Goal: Task Accomplishment & Management: Manage account settings

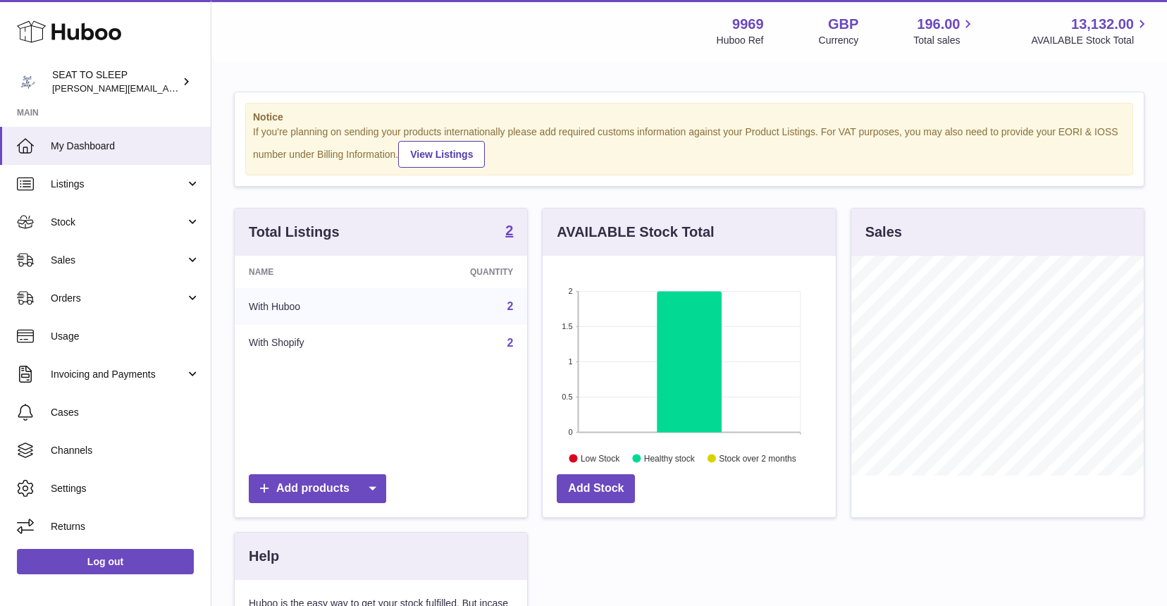
scroll to position [220, 293]
click at [85, 218] on span "Stock" at bounding box center [118, 222] width 135 height 13
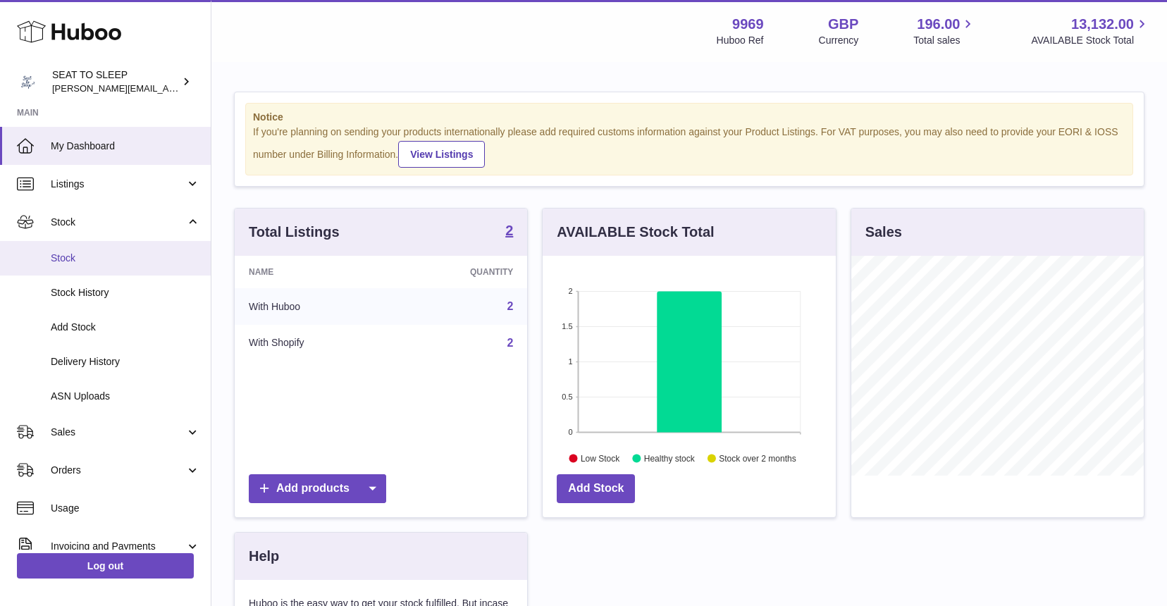
click at [82, 262] on span "Stock" at bounding box center [125, 258] width 149 height 13
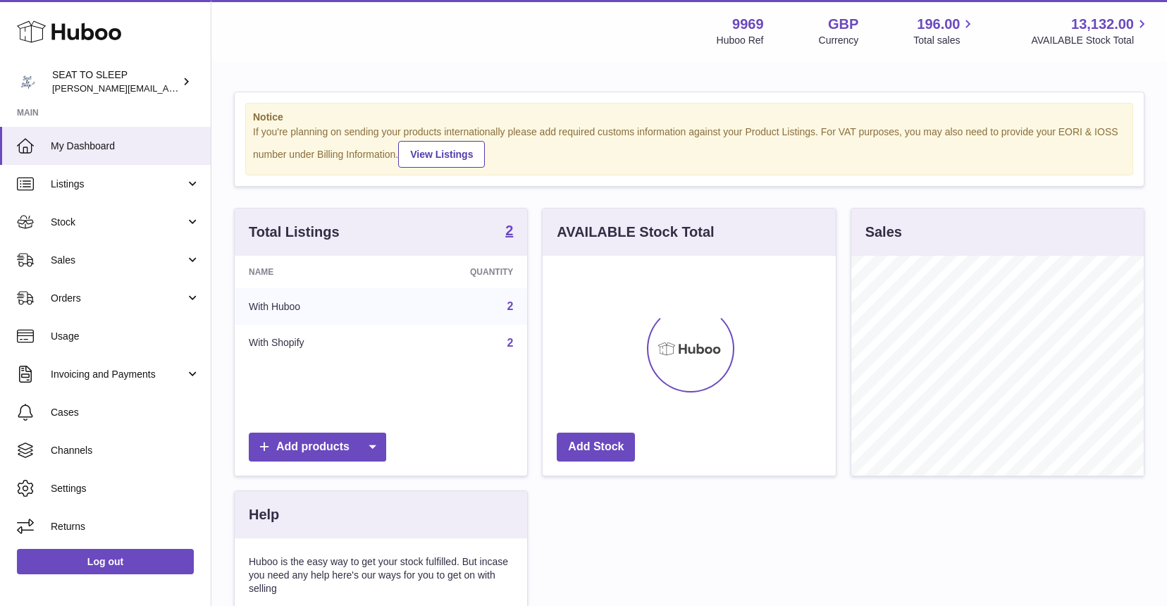
scroll to position [220, 293]
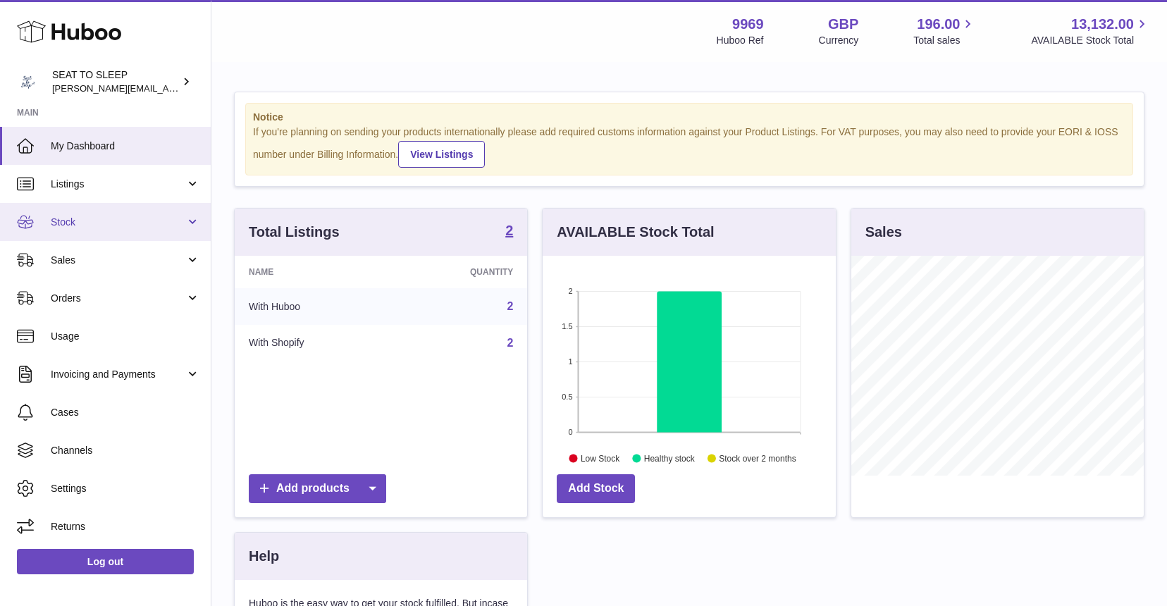
click at [78, 218] on span "Stock" at bounding box center [118, 222] width 135 height 13
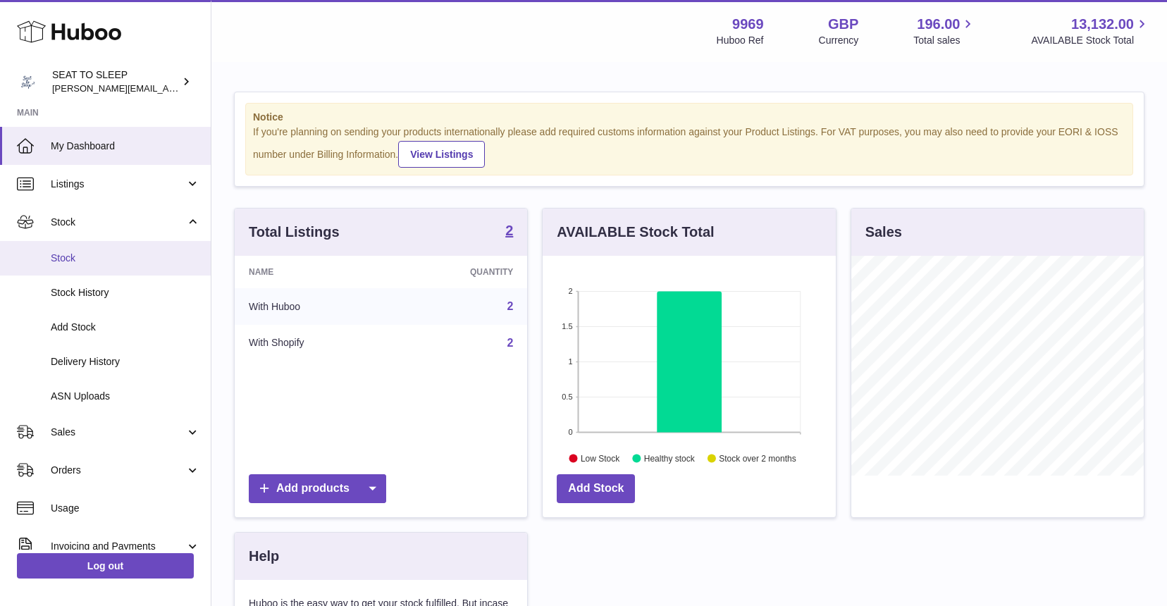
click at [78, 257] on span "Stock" at bounding box center [125, 258] width 149 height 13
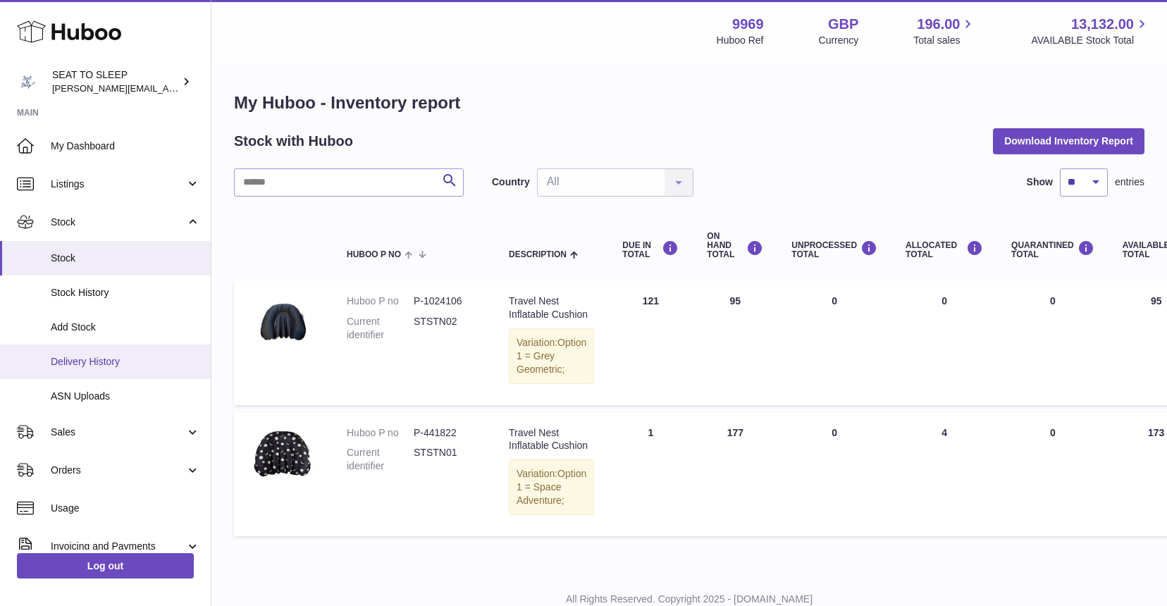
click at [80, 359] on span "Delivery History" at bounding box center [125, 361] width 149 height 13
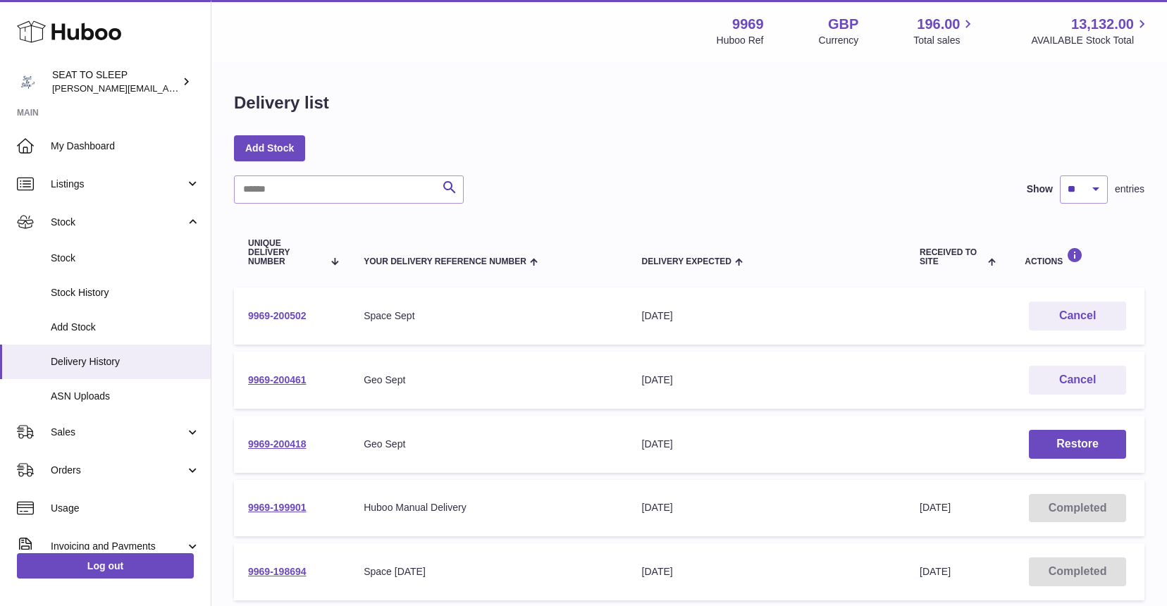
click at [264, 310] on link "9969-200502" at bounding box center [277, 315] width 58 height 11
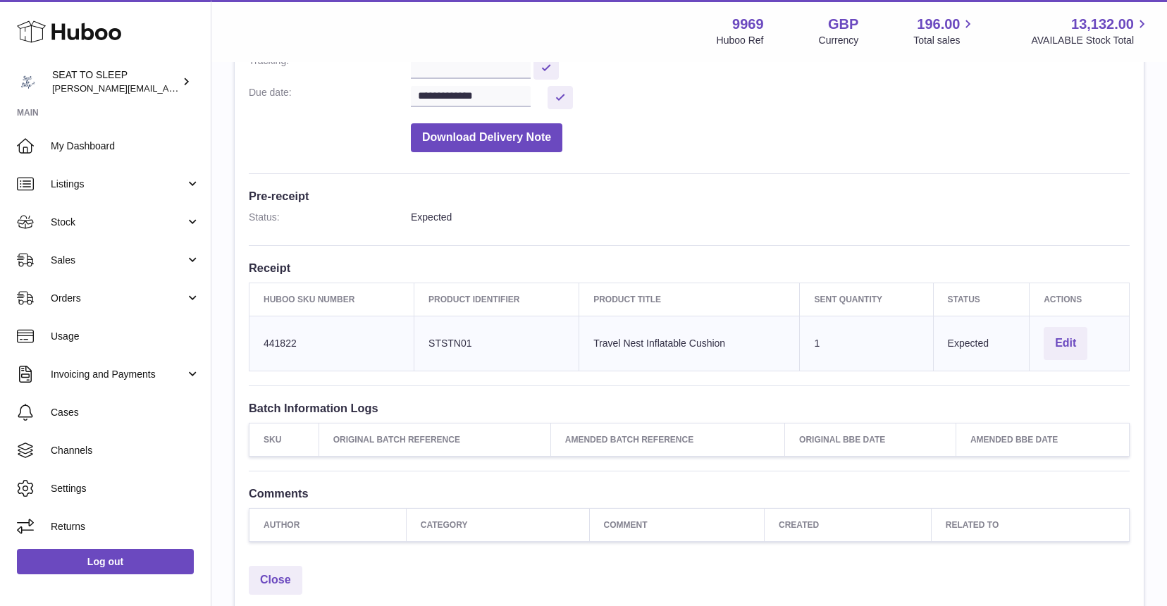
scroll to position [278, 0]
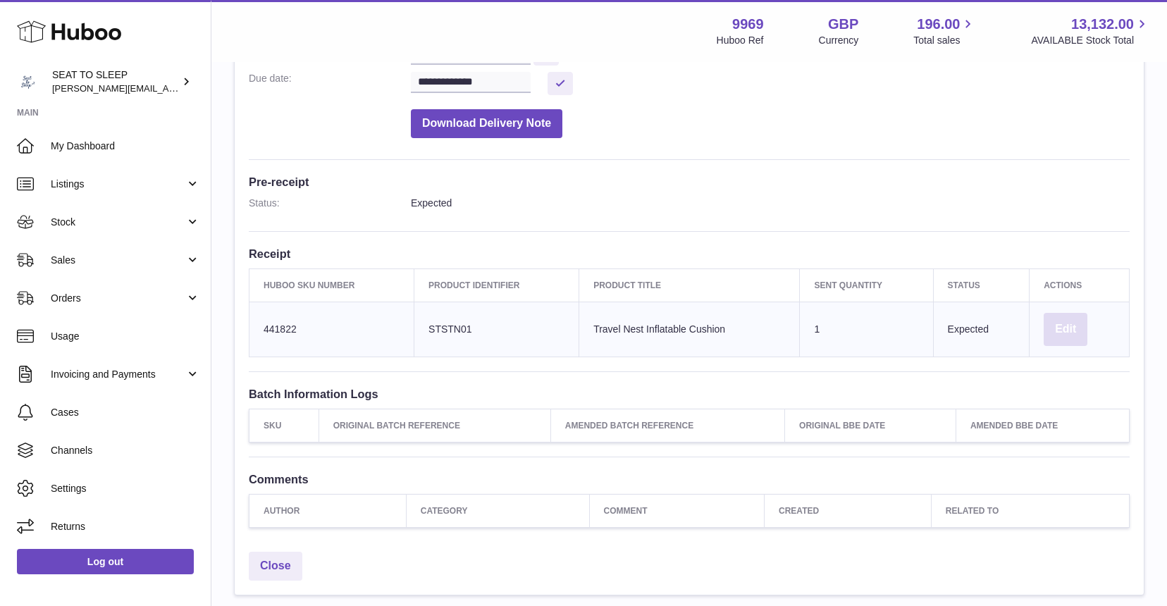
click at [1063, 321] on button "Edit" at bounding box center [1066, 329] width 44 height 33
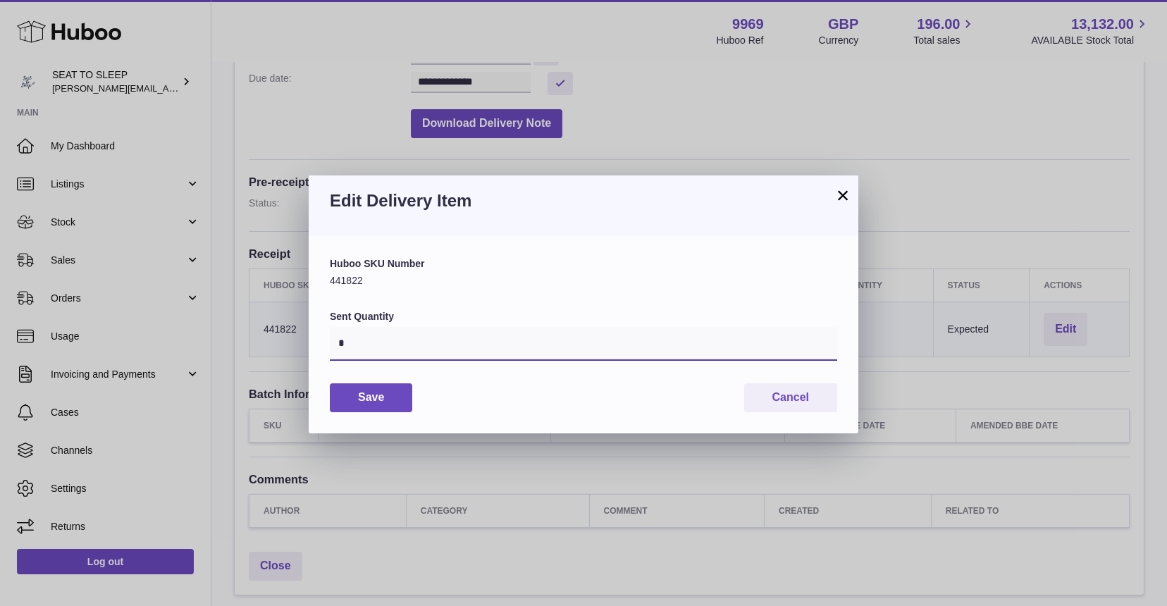
click at [350, 343] on input "*" at bounding box center [583, 344] width 507 height 34
type input "***"
click at [374, 397] on button "Save" at bounding box center [371, 397] width 82 height 29
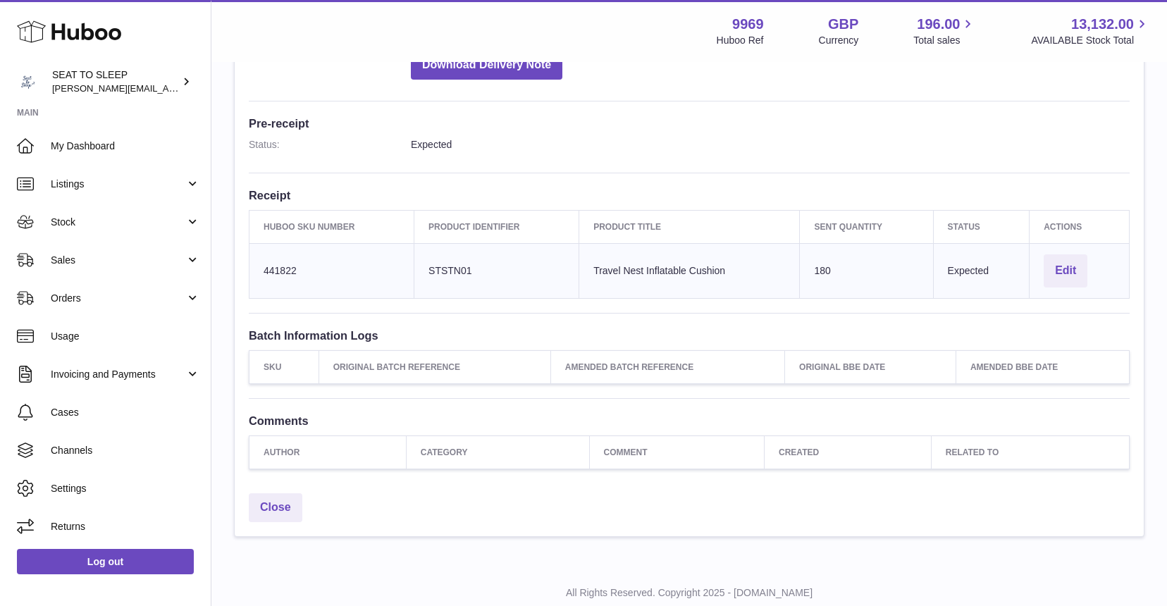
scroll to position [352, 0]
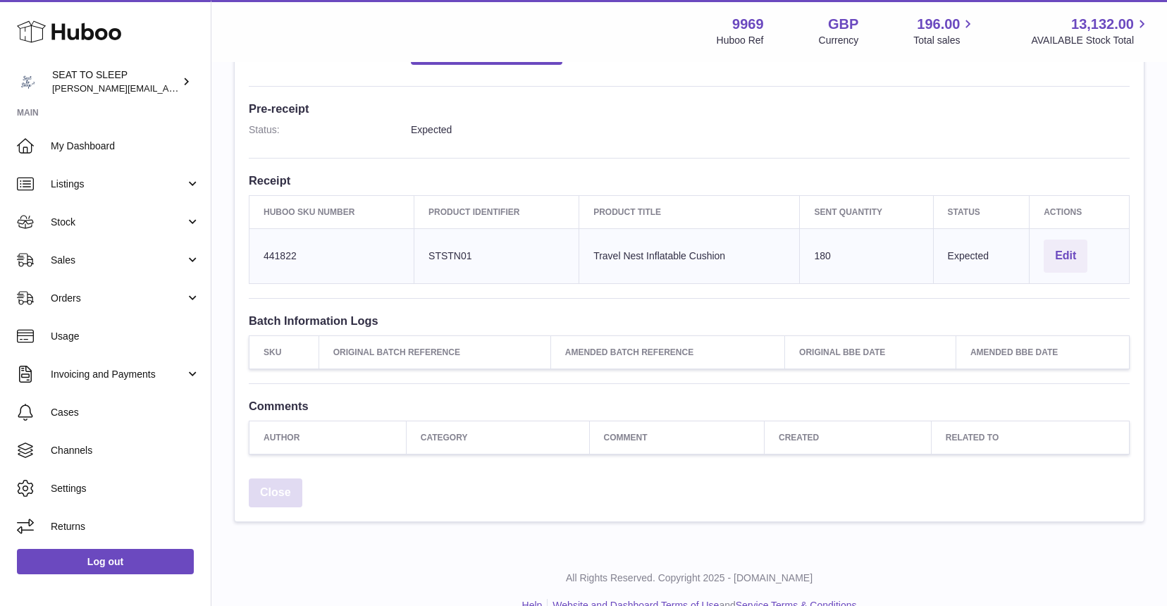
click at [267, 487] on link "Close" at bounding box center [276, 493] width 54 height 29
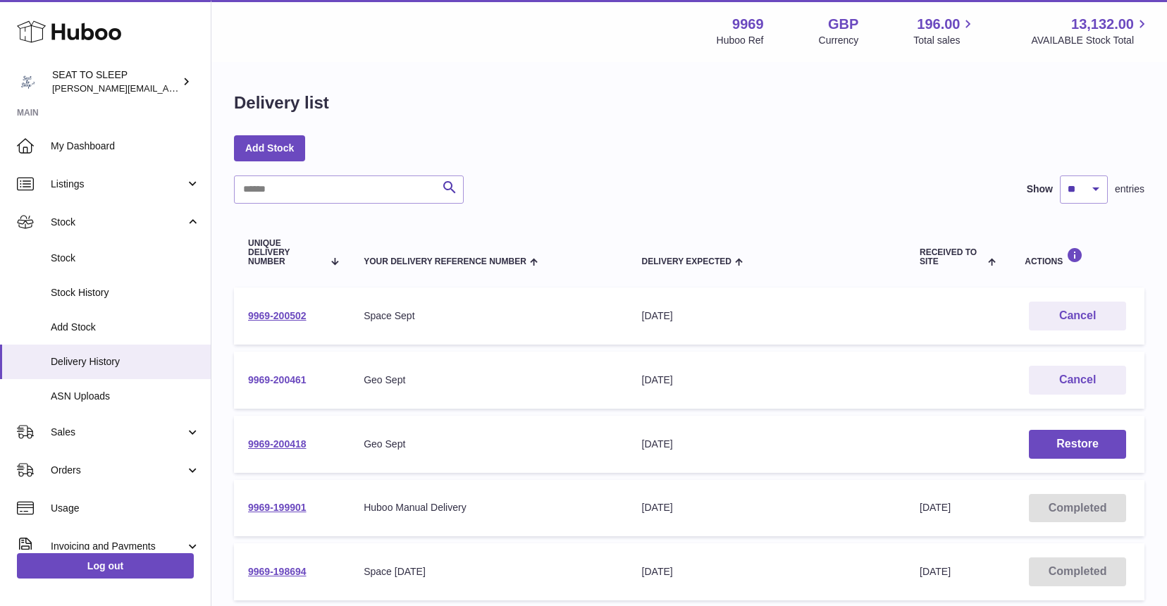
click at [289, 374] on link "9969-200461" at bounding box center [277, 379] width 58 height 11
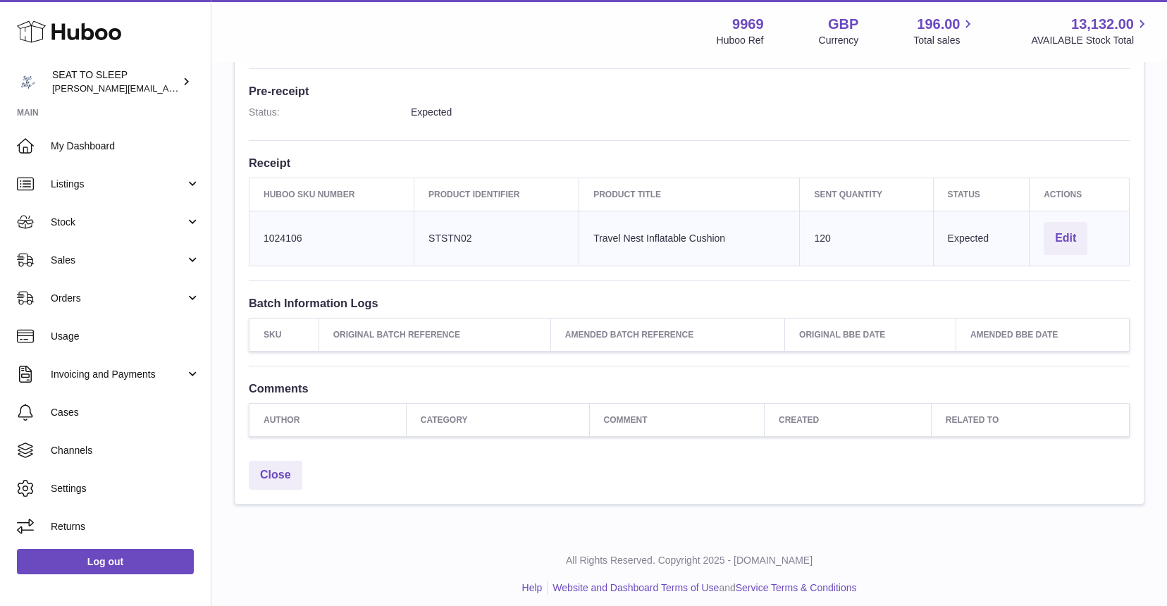
scroll to position [368, 0]
click at [271, 463] on link "Close" at bounding box center [276, 476] width 54 height 29
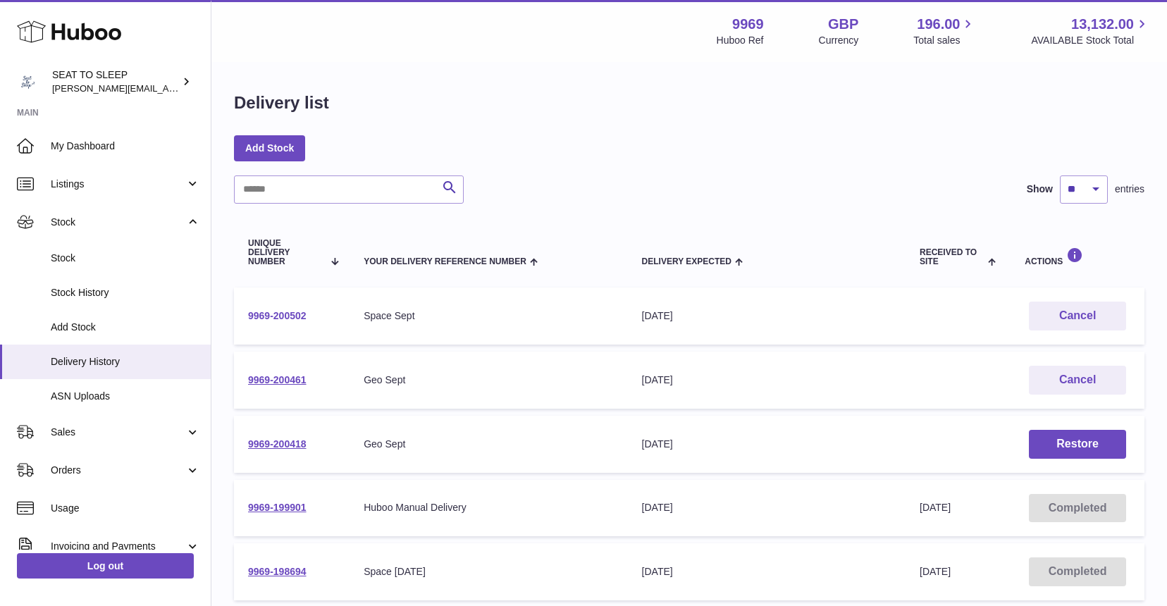
click at [278, 310] on link "9969-200502" at bounding box center [277, 315] width 58 height 11
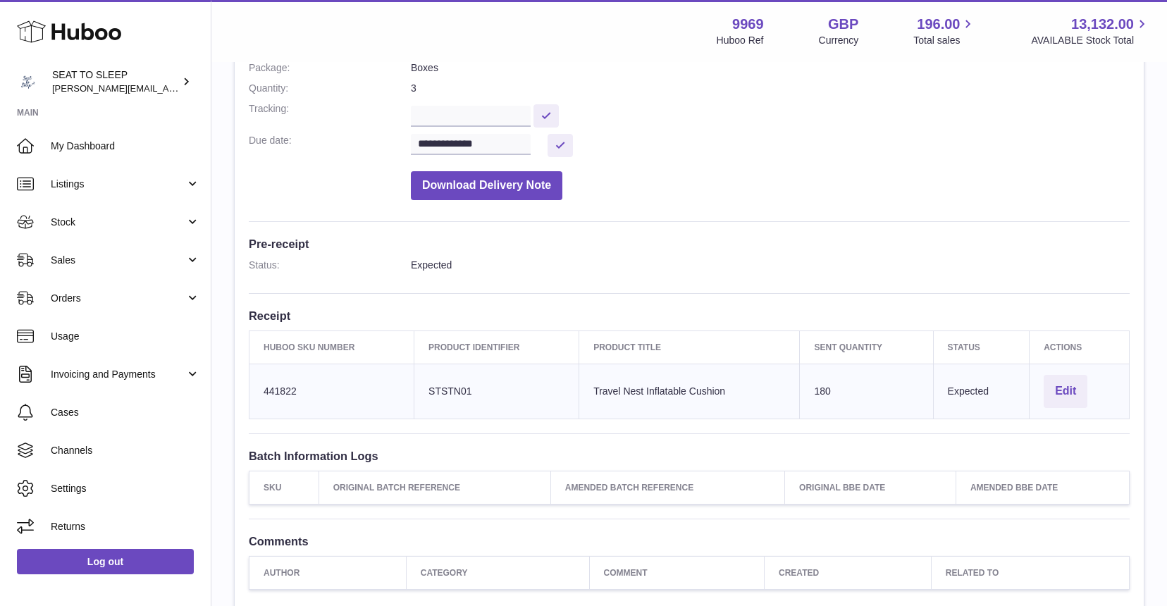
scroll to position [221, 0]
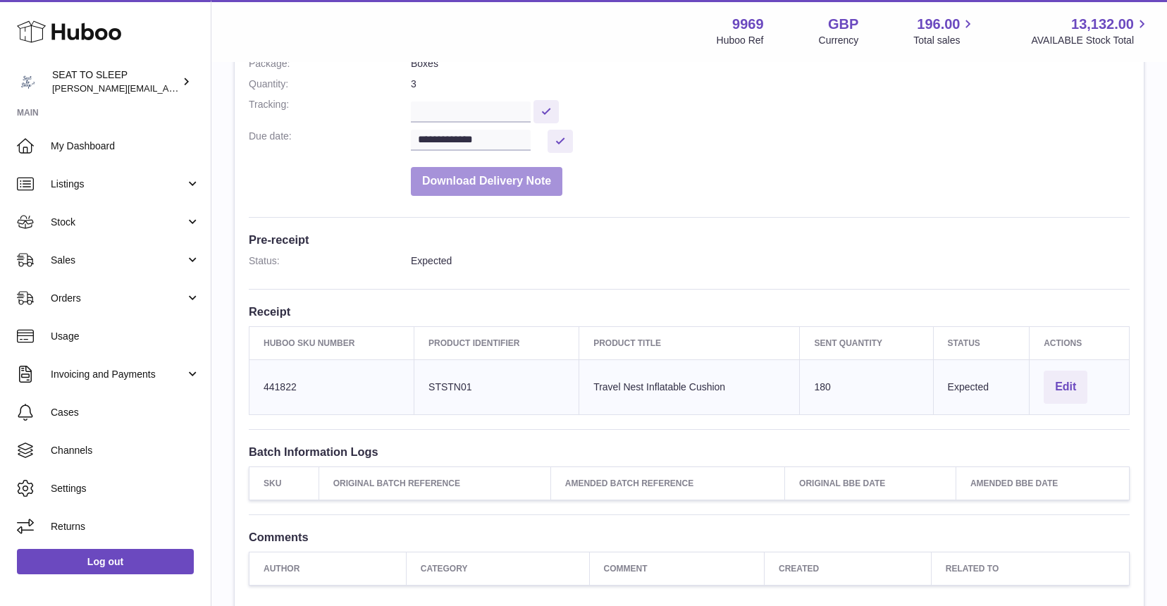
click at [492, 175] on button "Download Delivery Note" at bounding box center [487, 181] width 152 height 29
click at [478, 175] on button "Download Delivery Note" at bounding box center [487, 181] width 152 height 29
click at [923, 206] on div "**********" at bounding box center [689, 261] width 909 height 684
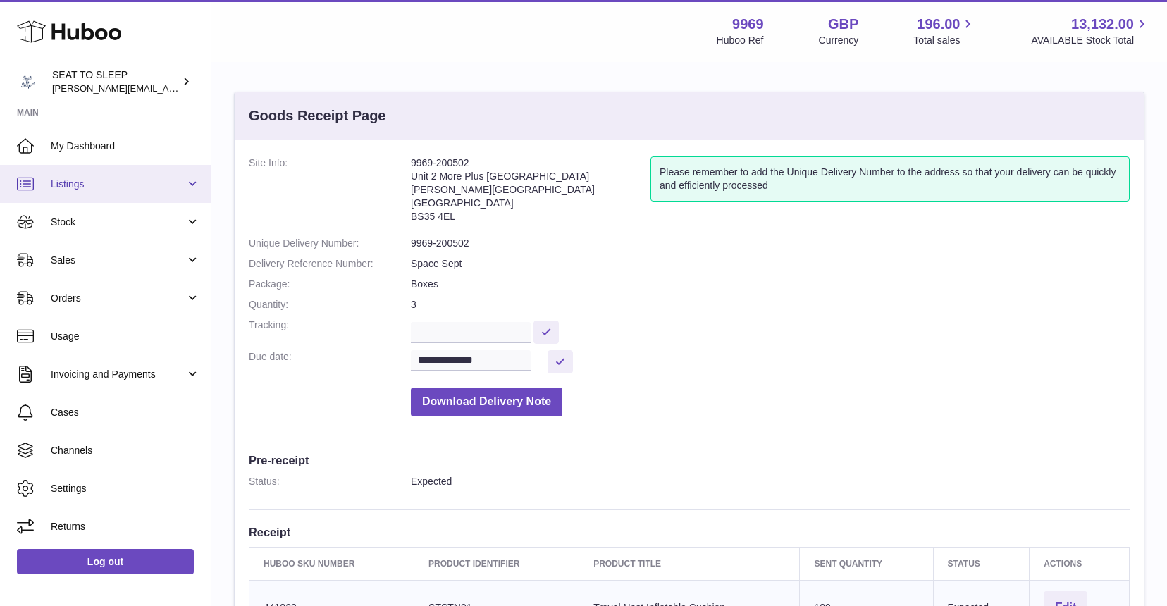
scroll to position [0, 0]
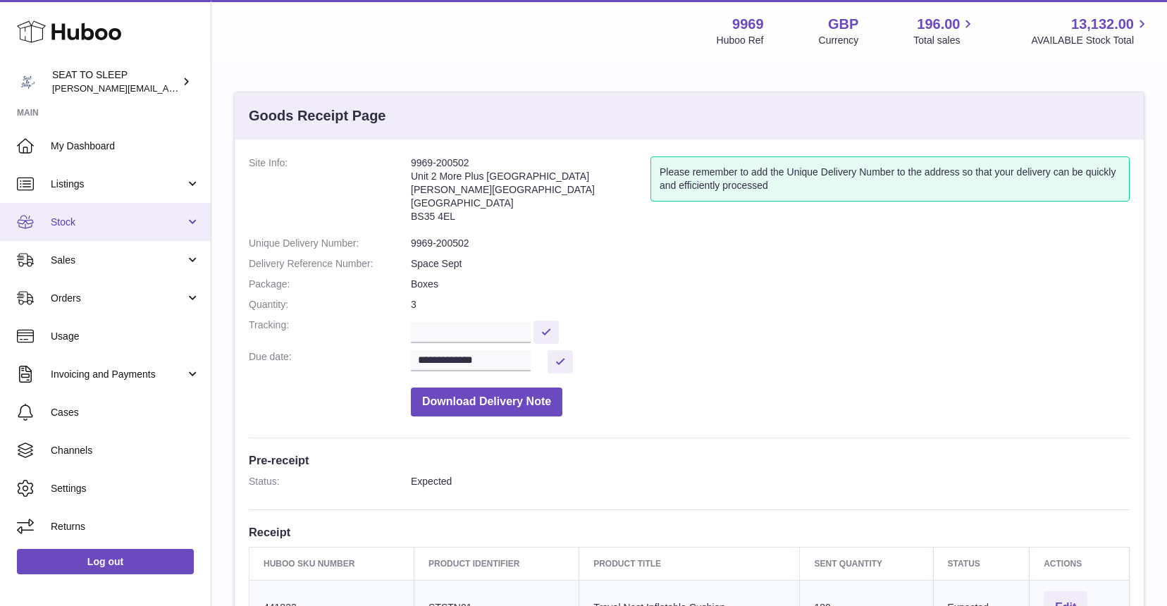
click at [83, 223] on span "Stock" at bounding box center [118, 222] width 135 height 13
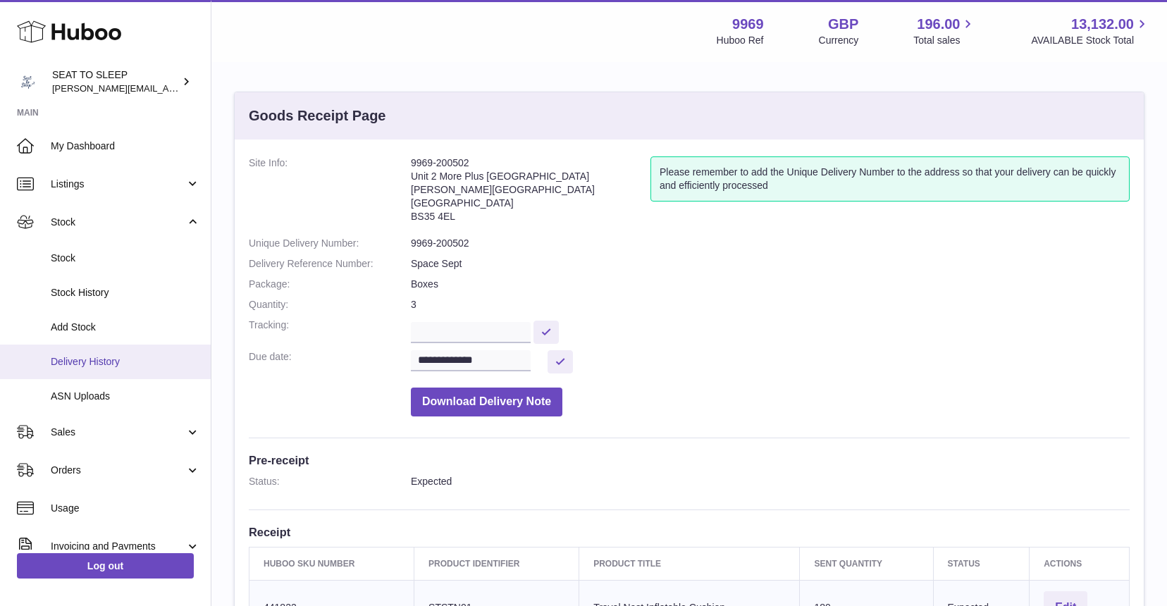
click at [85, 350] on link "Delivery History" at bounding box center [105, 362] width 211 height 35
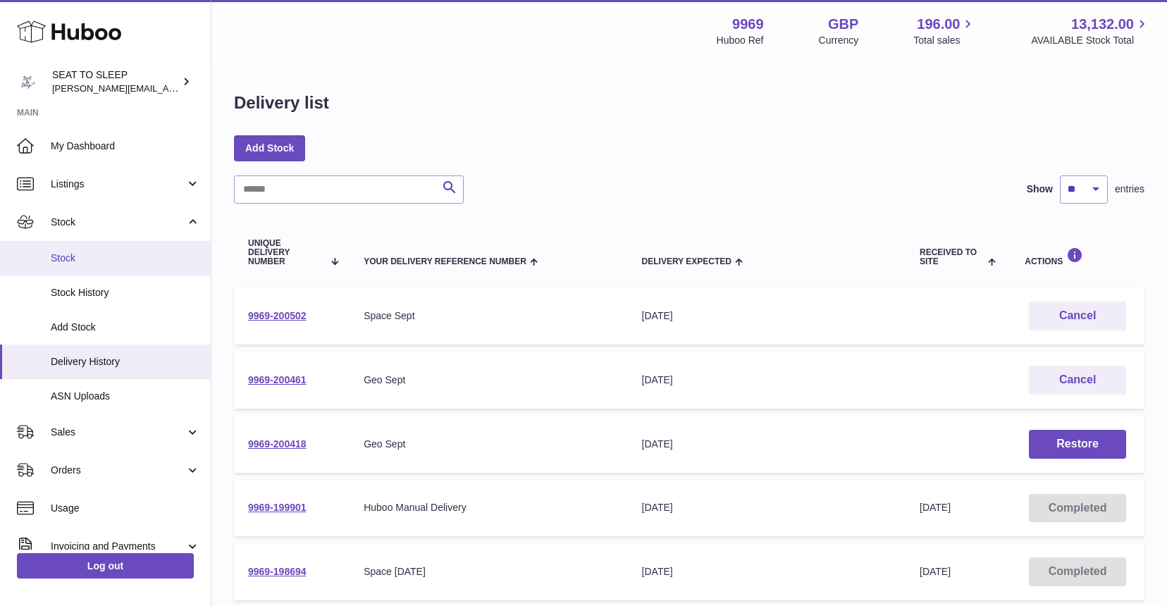
click at [92, 262] on span "Stock" at bounding box center [125, 258] width 149 height 13
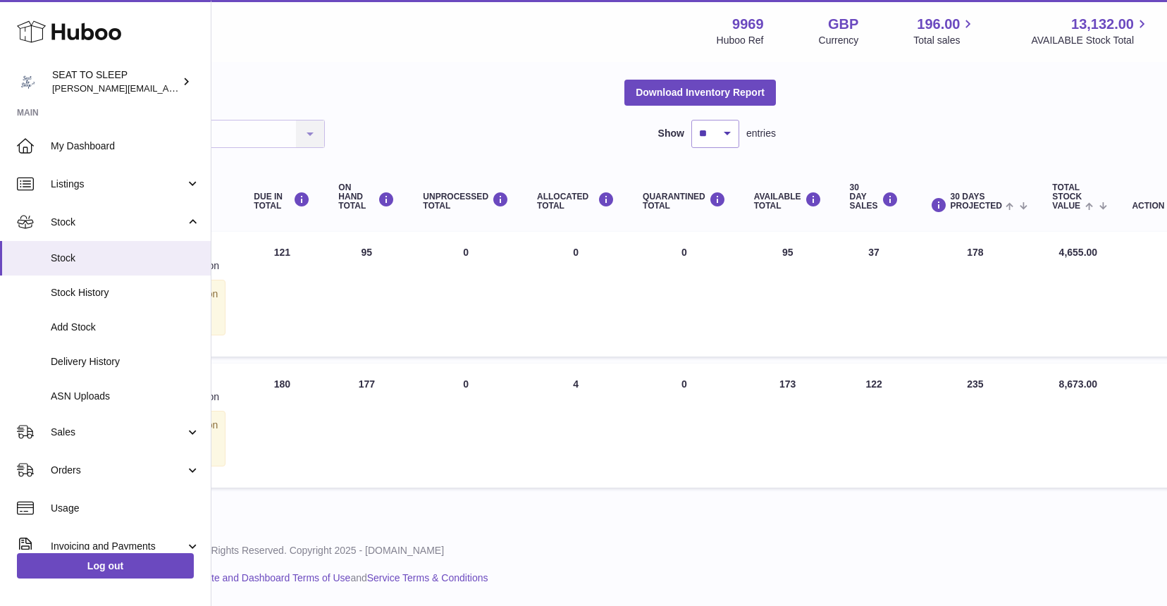
scroll to position [51, 368]
